Goal: Navigation & Orientation: Find specific page/section

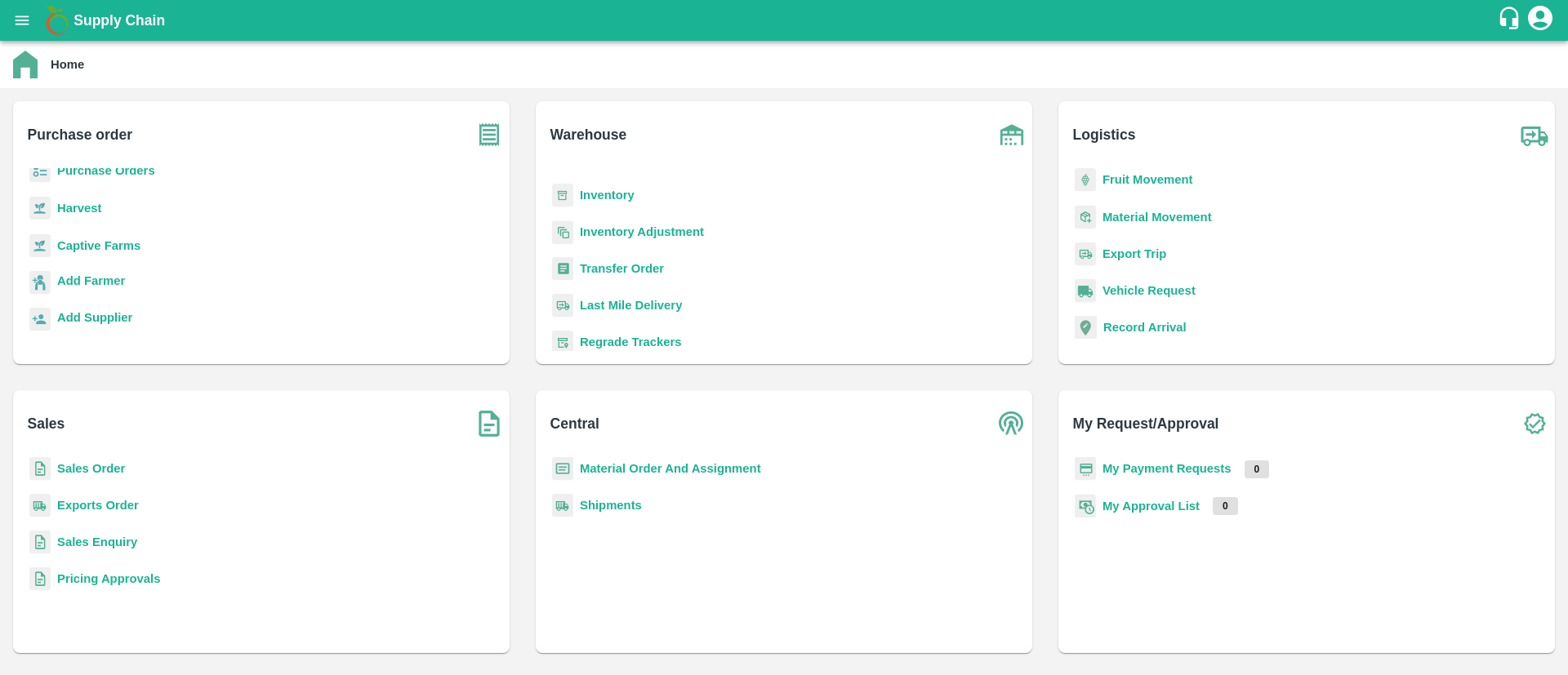
scroll to position [8, 0]
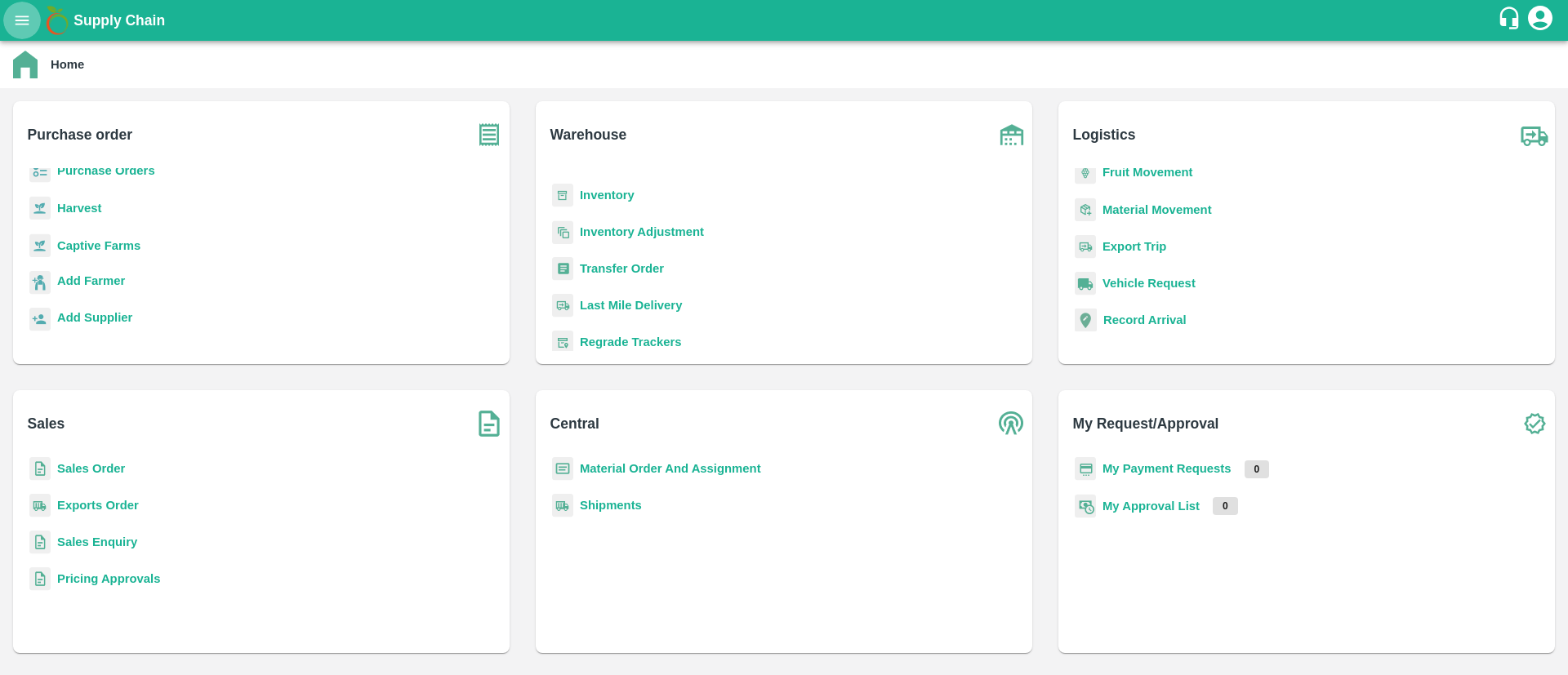
click at [25, 18] on icon "open drawer" at bounding box center [22, 20] width 18 height 18
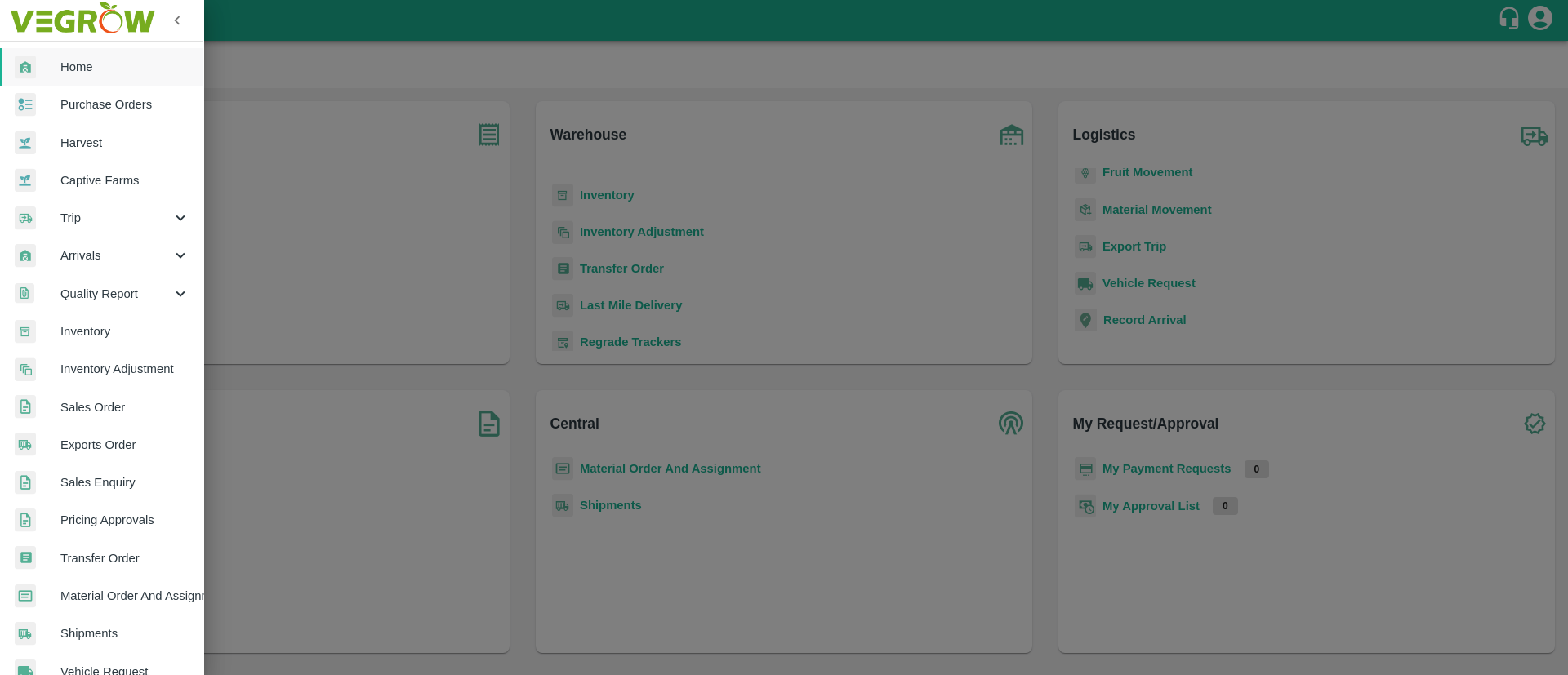
scroll to position [255, 2]
